Goal: Information Seeking & Learning: Check status

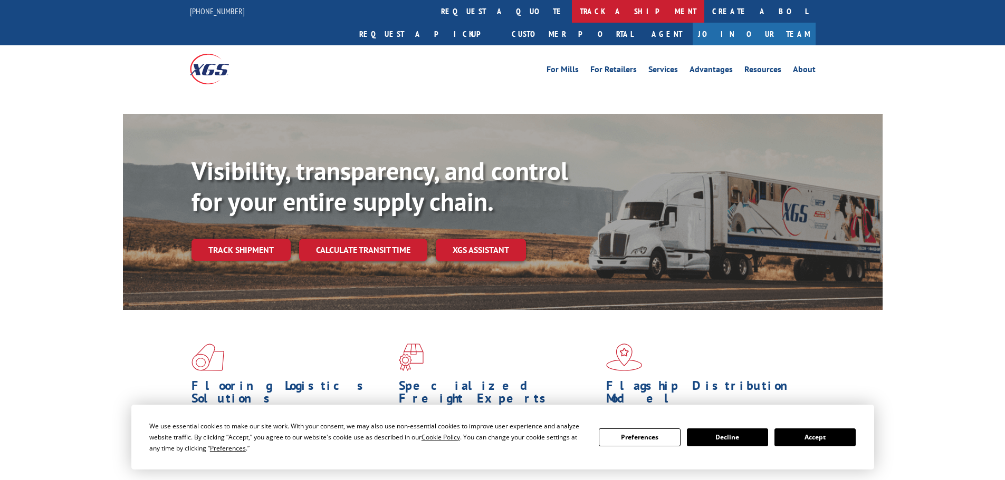
click at [572, 13] on link "track a shipment" at bounding box center [638, 11] width 132 height 23
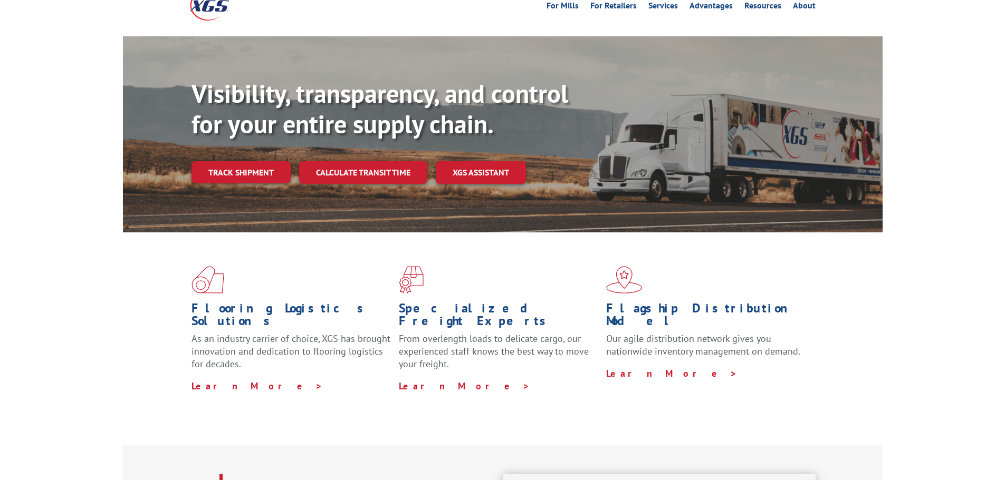
scroll to position [53, 0]
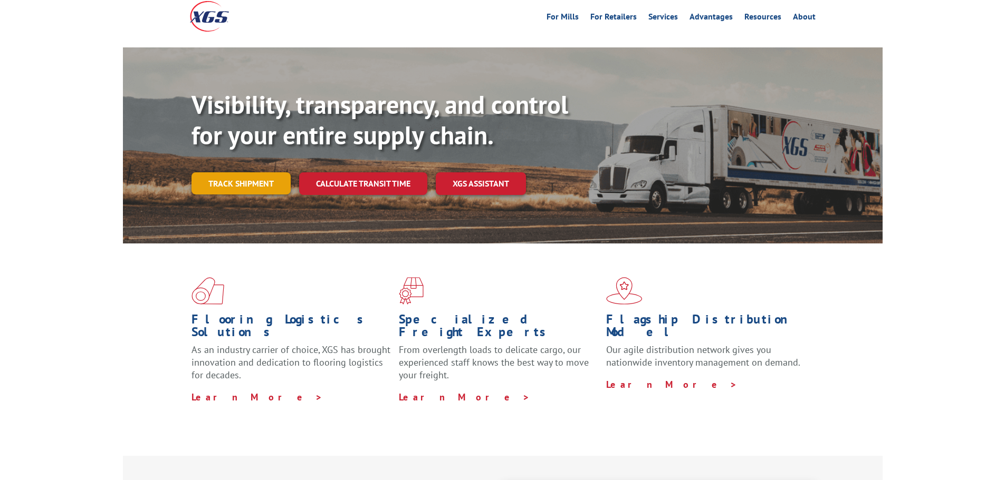
click at [249, 172] on link "Track shipment" at bounding box center [240, 183] width 99 height 22
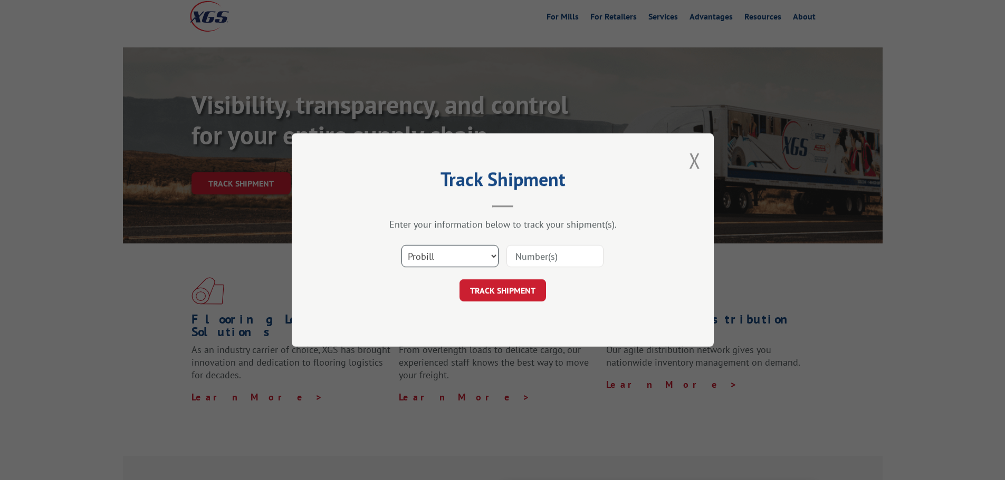
click at [494, 257] on select "Select category... Probill BOL PO" at bounding box center [449, 256] width 97 height 22
select select "po"
click at [401, 245] on select "Select category... Probill BOL PO" at bounding box center [449, 256] width 97 height 22
click at [542, 251] on input at bounding box center [554, 256] width 97 height 22
type input "297155816"
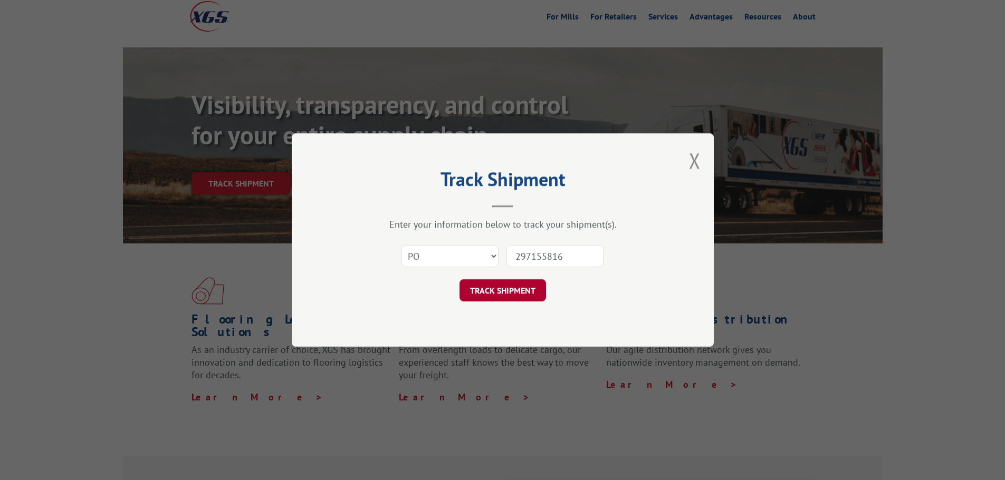
click at [491, 294] on button "TRACK SHIPMENT" at bounding box center [502, 291] width 86 height 22
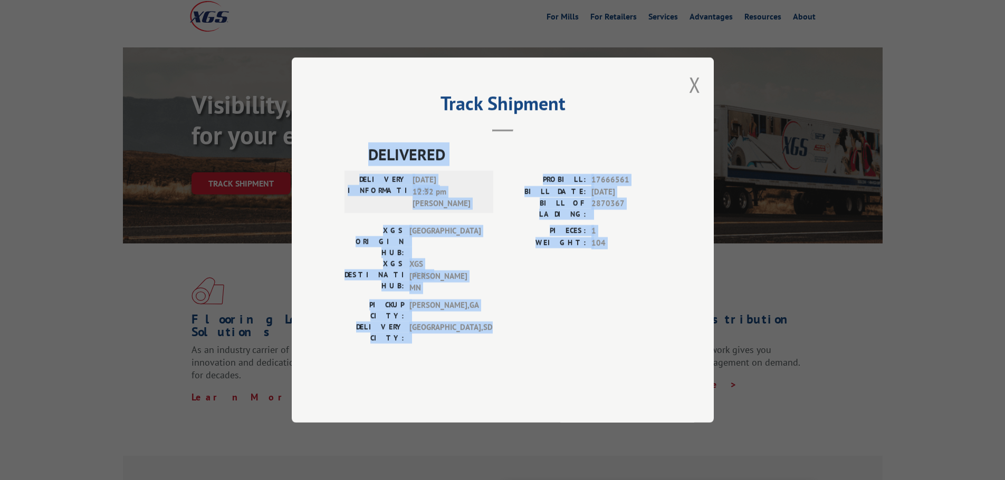
drag, startPoint x: 472, startPoint y: 307, endPoint x: 361, endPoint y: 188, distance: 163.4
click at [361, 188] on div "DELIVERED DELIVERY INFORMATION: [DATE] 12:32 pm [PERSON_NAME]: 17666561 BILL DA…" at bounding box center [502, 245] width 316 height 207
copy div "DELIVERED DELIVERY INFORMATION: [DATE] 12:32 pm [PERSON_NAME]: 17666561 BILL DA…"
click at [697, 99] on button "Close modal" at bounding box center [695, 85] width 12 height 28
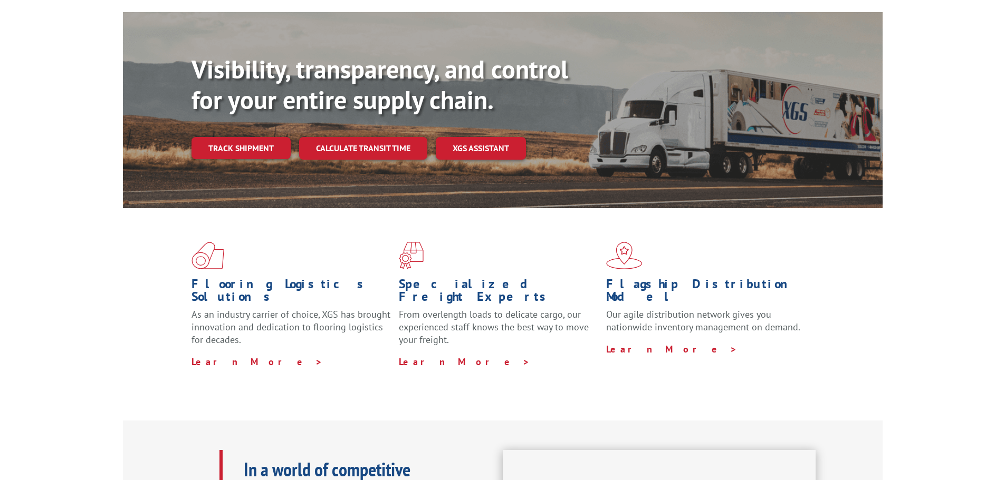
scroll to position [53, 0]
